Goal: Communication & Community: Ask a question

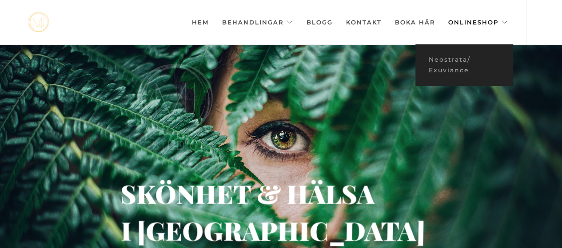
click at [490, 24] on link "Onlineshop" at bounding box center [478, 22] width 60 height 44
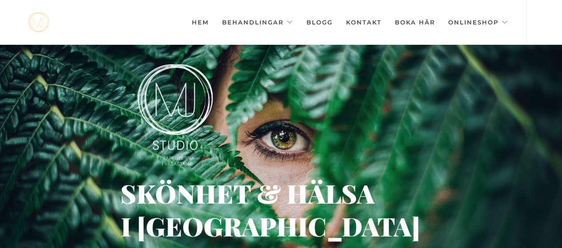
click at [356, 25] on link "Kontakt" at bounding box center [364, 22] width 36 height 44
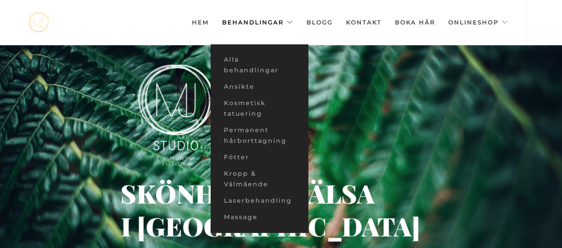
click at [289, 21] on link "Behandlingar" at bounding box center [257, 22] width 71 height 44
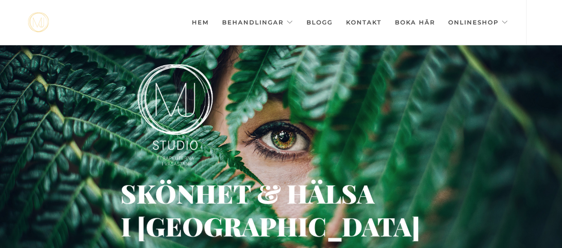
click at [362, 20] on link "Kontakt" at bounding box center [364, 22] width 36 height 44
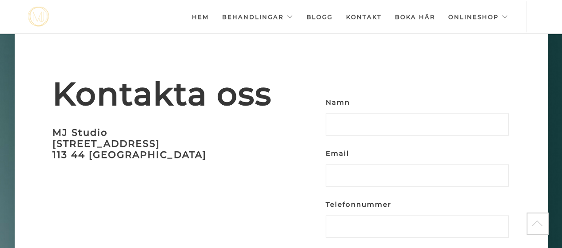
scroll to position [2589, 0]
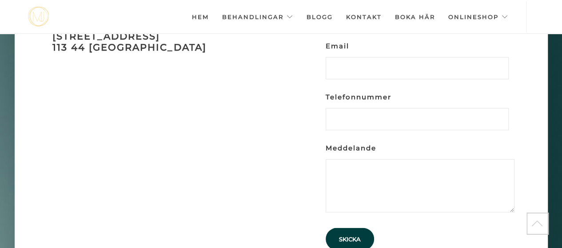
click at [152, 143] on div "Kontakta oss MJ Studio Upplandsgatan 74 113 44 Stockholm Namn Email Telefonnumm…" at bounding box center [281, 110] width 546 height 369
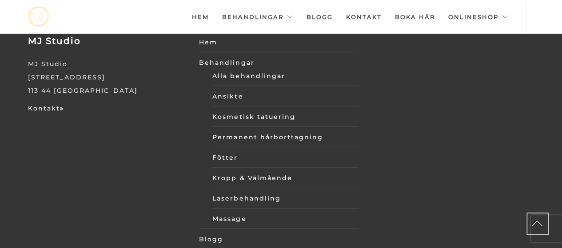
scroll to position [2981, 0]
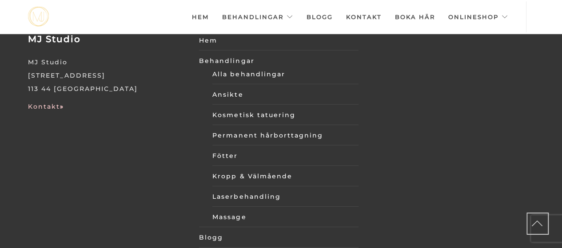
click at [56, 103] on link "Kontakt »" at bounding box center [46, 107] width 36 height 8
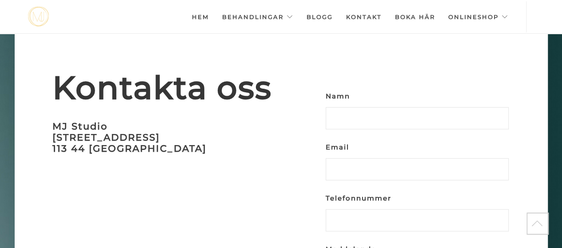
scroll to position [2573, 0]
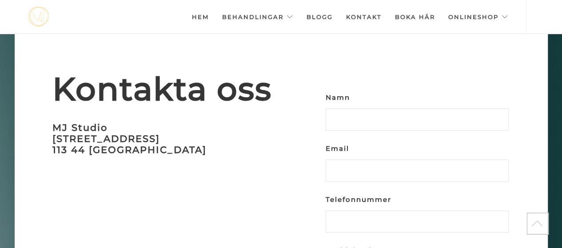
click at [381, 109] on input "Namn" at bounding box center [417, 120] width 183 height 22
type input "Ebba Ahlqvist"
type input "ahlqvistebba@gmail.com"
type input "0736226093"
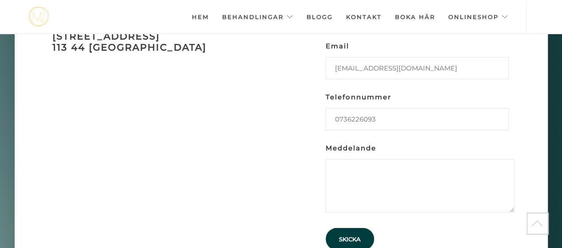
click at [386, 159] on textarea "Meddelande" at bounding box center [420, 185] width 189 height 53
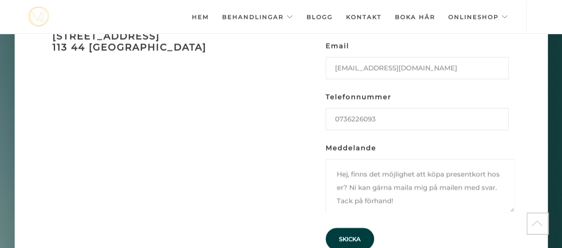
type textarea "Hej, finns det möjlighet att köpa presentkort hos er? Ni kan gärna maila mig på…"
click at [351, 228] on input "Skicka" at bounding box center [350, 239] width 48 height 22
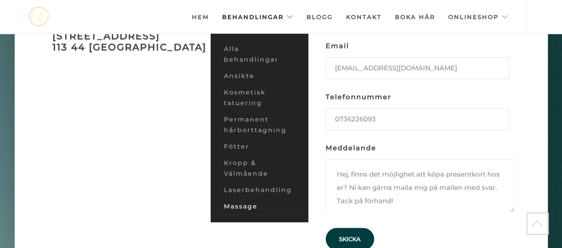
click at [243, 202] on link "Massage" at bounding box center [260, 207] width 98 height 16
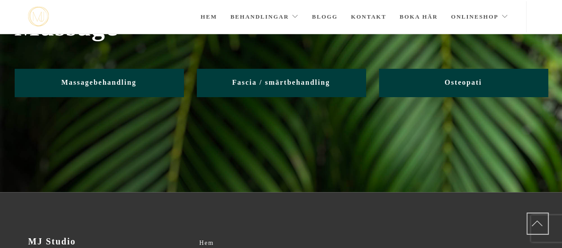
scroll to position [56, 0]
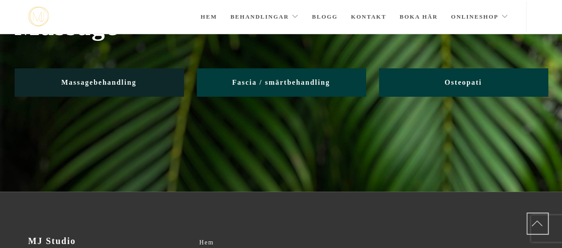
click at [151, 80] on link "Massagebehandling" at bounding box center [99, 82] width 169 height 28
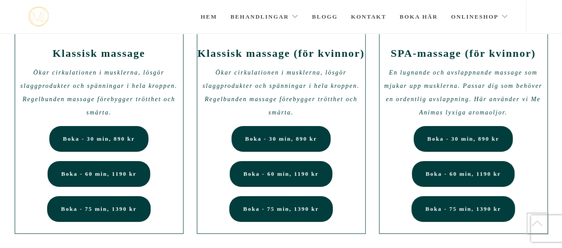
scroll to position [76, 0]
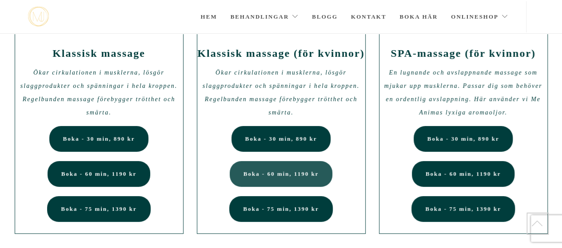
click at [311, 168] on link "Boka - 60 min, 1190 kr" at bounding box center [281, 174] width 103 height 26
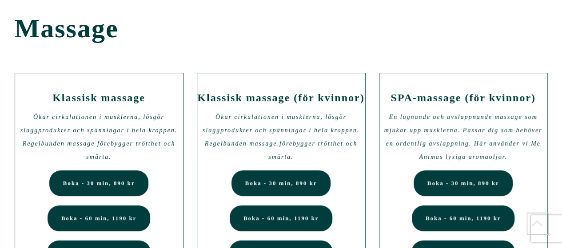
scroll to position [77, 0]
